Goal: Task Accomplishment & Management: Use online tool/utility

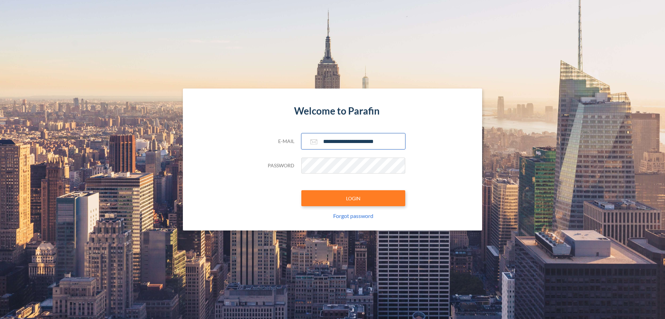
type input "**********"
click at [354, 198] on button "LOGIN" at bounding box center [354, 198] width 104 height 16
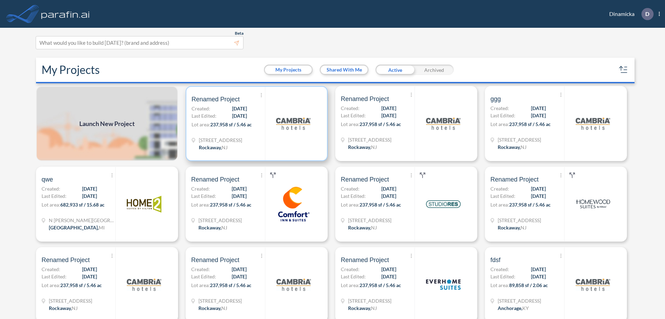
scroll to position [2, 0]
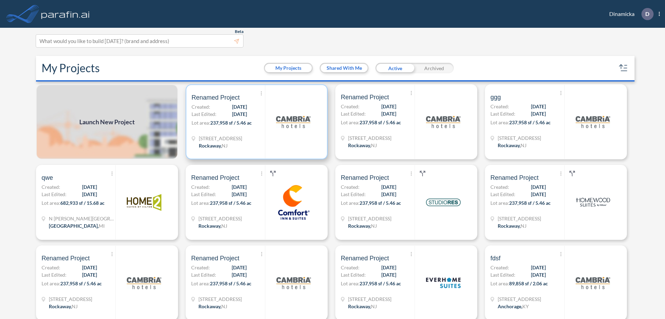
click at [255, 122] on p "Lot area: 237,958 sf / 5.46 ac" at bounding box center [228, 124] width 73 height 10
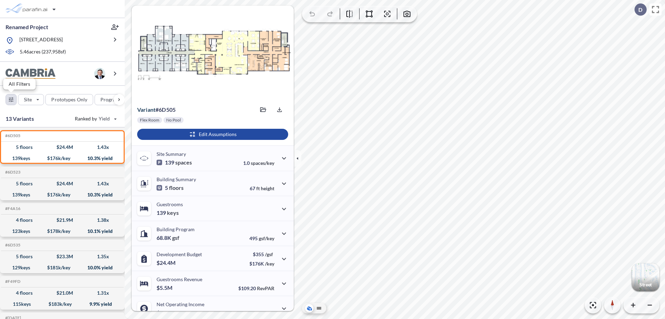
click at [11, 99] on div "button" at bounding box center [11, 99] width 10 height 10
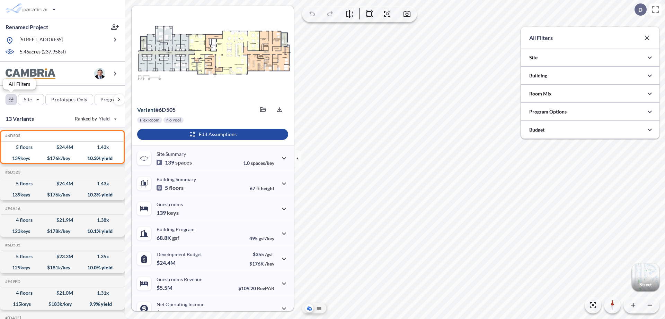
scroll to position [346594, 346456]
click at [591, 112] on div at bounding box center [590, 112] width 139 height 18
